Goal: Task Accomplishment & Management: Complete application form

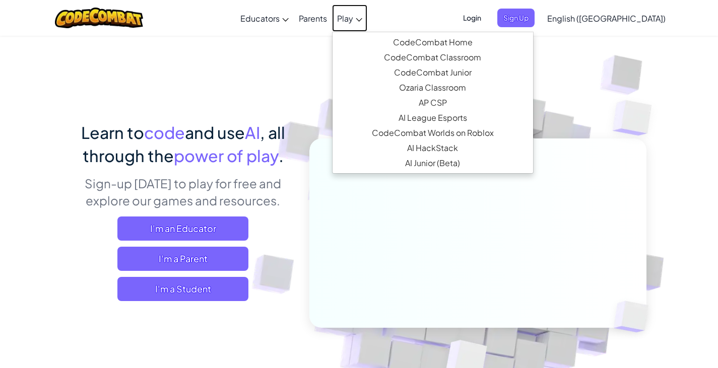
click at [353, 21] on span "Play" at bounding box center [345, 18] width 16 height 11
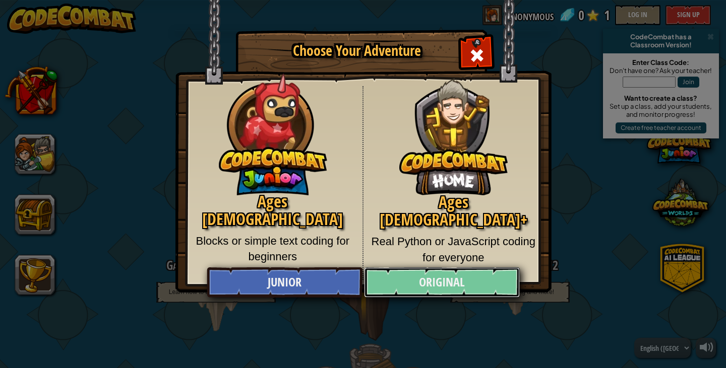
click at [412, 283] on link "Original" at bounding box center [441, 283] width 155 height 30
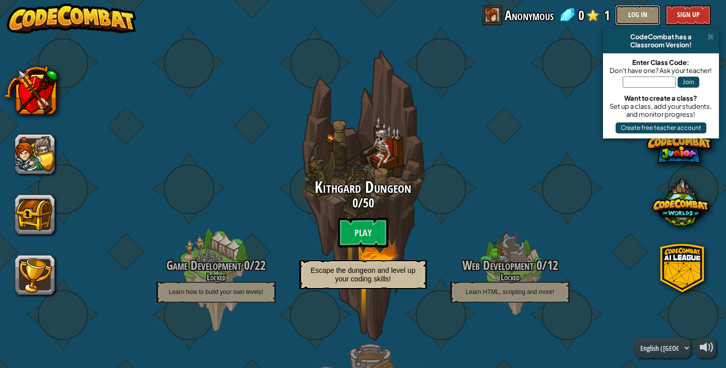
click at [632, 13] on button "Log In" at bounding box center [637, 15] width 45 height 20
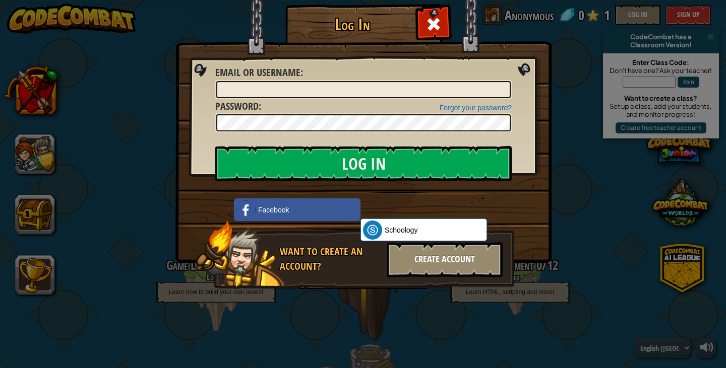
click at [436, 264] on div "Create Account" at bounding box center [445, 259] width 116 height 35
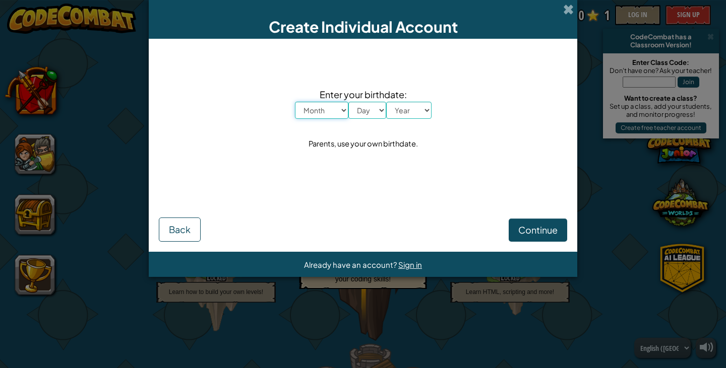
click at [342, 116] on select "Month January February March April May June July August September October Novem…" at bounding box center [321, 110] width 53 height 17
click at [295, 102] on select "Month January February March April May June July August September October Novem…" at bounding box center [321, 110] width 53 height 17
click at [339, 110] on select "Month January February March April May June July August September October Novem…" at bounding box center [321, 110] width 53 height 17
select select "10"
click at [295, 102] on select "Month January February March April May June July August September October Novem…" at bounding box center [321, 110] width 53 height 17
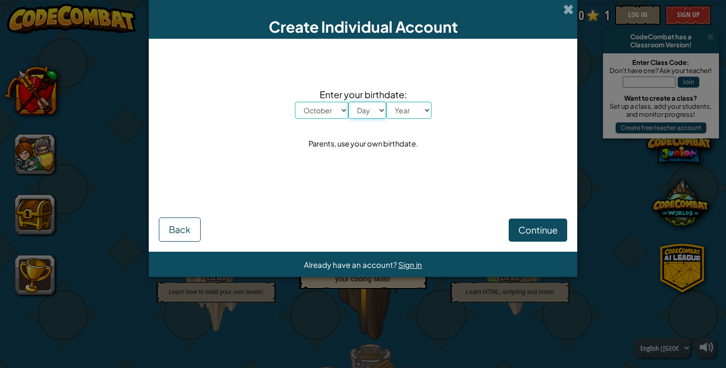
click at [373, 107] on select "Day 1 2 3 4 5 6 7 8 9 10 11 12 13 14 15 16 17 18 19 20 21 22 23 24 25 26 27 28 …" at bounding box center [367, 110] width 38 height 17
select select "1"
click at [348, 102] on select "Day 1 2 3 4 5 6 7 8 9 10 11 12 13 14 15 16 17 18 19 20 21 22 23 24 25 26 27 28 …" at bounding box center [367, 110] width 38 height 17
click at [419, 106] on select "Year [DATE] 2024 2023 2022 2021 2020 2019 2018 2017 2016 2015 2014 2013 2012 20…" at bounding box center [408, 110] width 45 height 17
click at [386, 102] on select "Year [DATE] 2024 2023 2022 2021 2020 2019 2018 2017 2016 2015 2014 2013 2012 20…" at bounding box center [408, 110] width 45 height 17
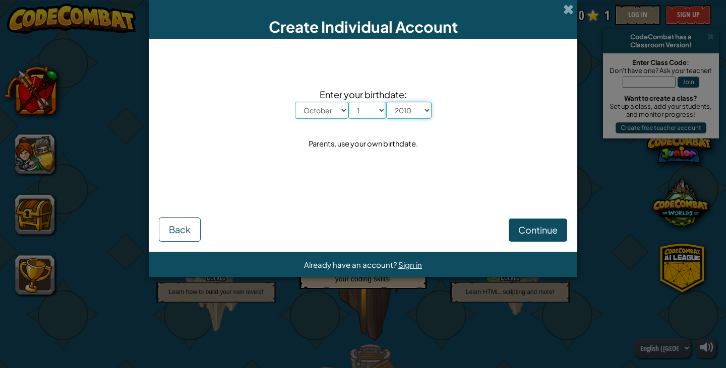
click at [425, 105] on select "Year [DATE] 2024 2023 2022 2021 2020 2019 2018 2017 2016 2015 2014 2013 2012 20…" at bounding box center [408, 110] width 45 height 17
select select "1977"
click at [386, 102] on select "Year [DATE] 2024 2023 2022 2021 2020 2019 2018 2017 2016 2015 2014 2013 2012 20…" at bounding box center [408, 110] width 45 height 17
click at [532, 223] on button "Continue" at bounding box center [538, 230] width 58 height 23
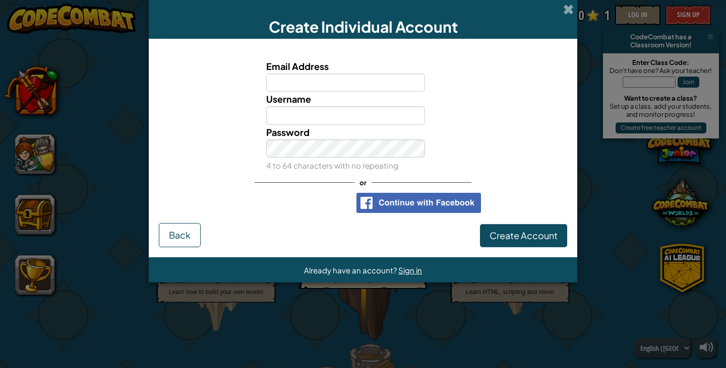
click at [366, 85] on input "Email Address" at bounding box center [345, 83] width 159 height 19
type input "[EMAIL_ADDRESS][DOMAIN_NAME]"
click at [546, 78] on link "Sign in" at bounding box center [545, 78] width 21 height 9
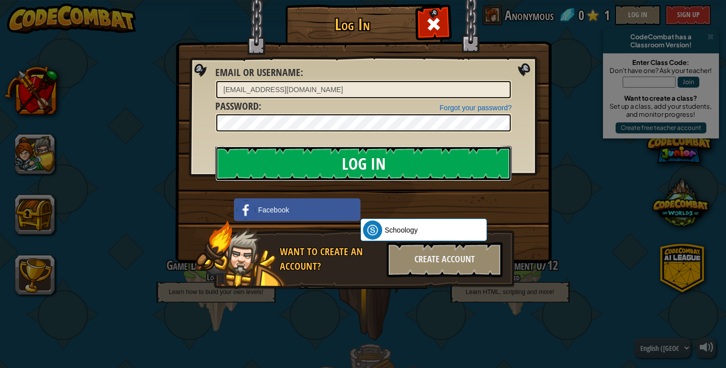
click at [368, 165] on input "Log In" at bounding box center [363, 163] width 296 height 35
